Goal: Navigation & Orientation: Find specific page/section

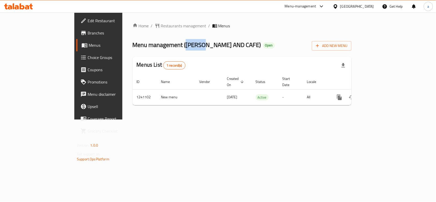
click at [138, 31] on div "Home / Restaurants management / Menus Menu management ( [PERSON_NAME] AND CAFE …" at bounding box center [241, 66] width 219 height 87
click at [161, 25] on span "Restaurants management" at bounding box center [183, 26] width 45 height 6
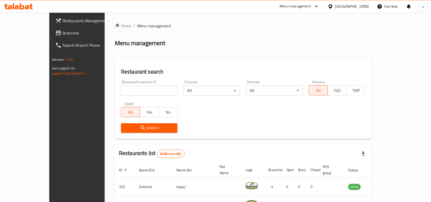
click at [63, 36] on span "Branches" at bounding box center [90, 33] width 55 height 6
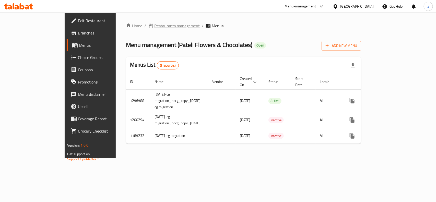
click at [154, 26] on span "Restaurants management" at bounding box center [176, 26] width 45 height 6
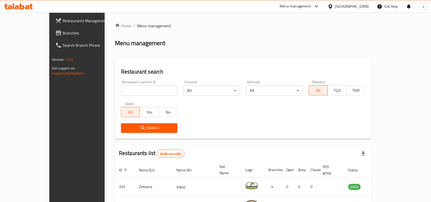
click at [335, 6] on div at bounding box center [331, 7] width 7 height 6
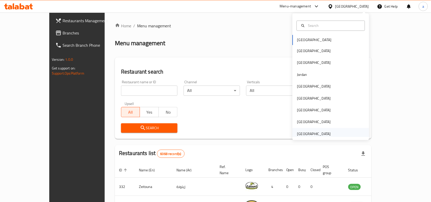
click at [310, 133] on div "United Arab Emirates" at bounding box center [314, 134] width 34 height 6
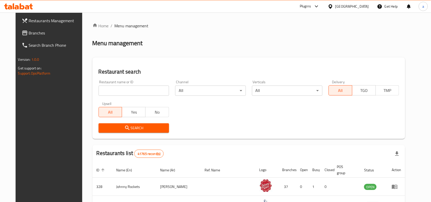
click at [30, 38] on link "Branches" at bounding box center [53, 33] width 70 height 12
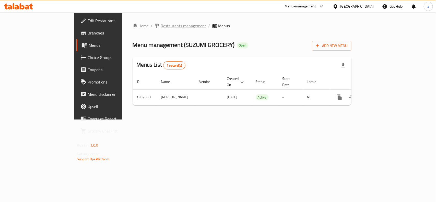
click at [161, 29] on span "Restaurants management" at bounding box center [183, 26] width 45 height 6
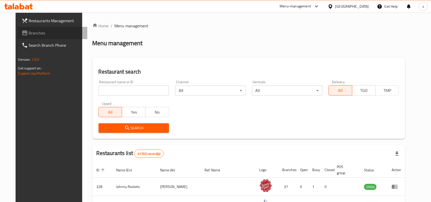
click at [31, 30] on span "Branches" at bounding box center [56, 33] width 55 height 6
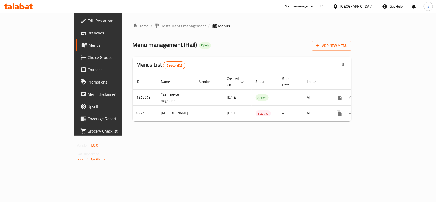
click at [345, 8] on div "[GEOGRAPHIC_DATA]" at bounding box center [357, 7] width 34 height 6
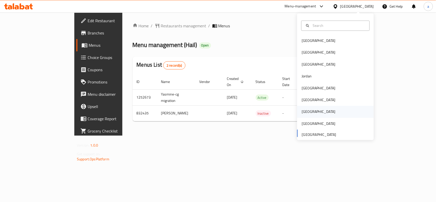
click at [303, 113] on div "[GEOGRAPHIC_DATA]" at bounding box center [318, 112] width 34 height 6
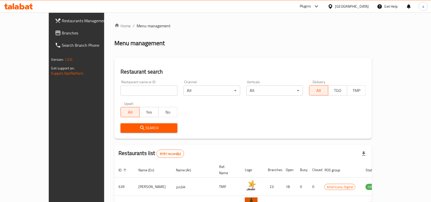
click at [49, 28] on div "Restaurants Management Branches Search Branch Phone Version: 1.0.0 Get support …" at bounding box center [216, 179] width 334 height 333
click at [62, 34] on span "Branches" at bounding box center [89, 33] width 55 height 6
